Goal: Task Accomplishment & Management: Manage account settings

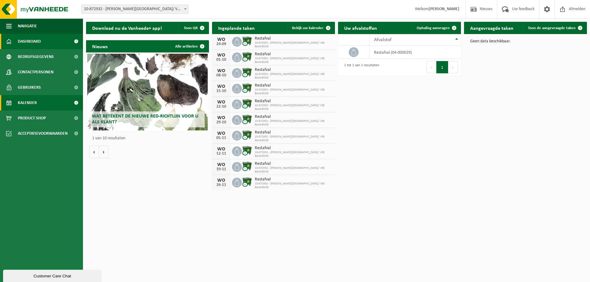
click at [30, 106] on span "Kalender" at bounding box center [27, 102] width 19 height 15
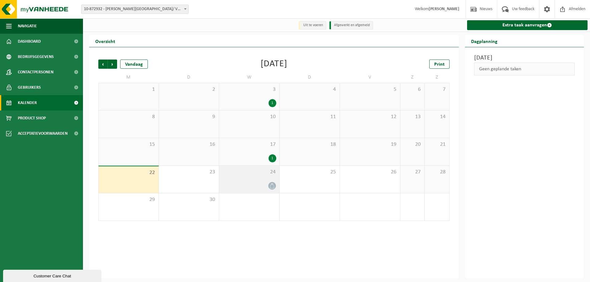
click at [266, 179] on div "24" at bounding box center [249, 179] width 60 height 27
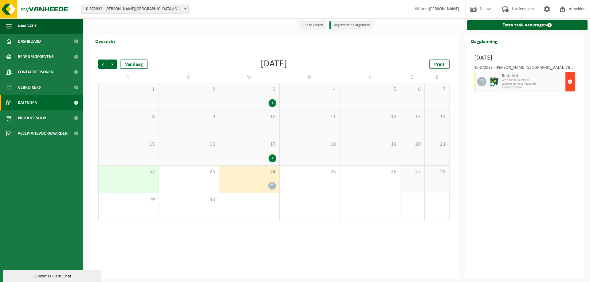
click at [571, 87] on span "button" at bounding box center [570, 82] width 5 height 12
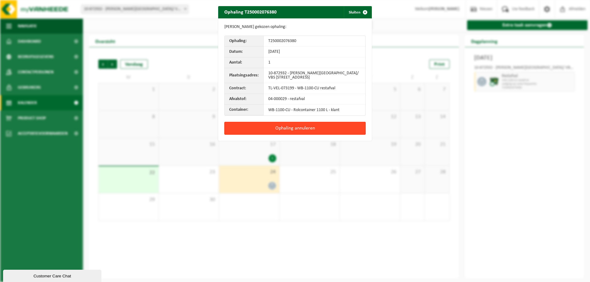
click at [295, 128] on button "Ophaling annuleren" at bounding box center [294, 128] width 141 height 13
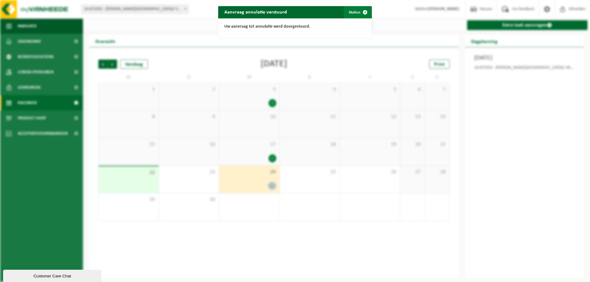
click at [363, 14] on span "button" at bounding box center [365, 12] width 12 height 12
